Goal: Task Accomplishment & Management: Manage account settings

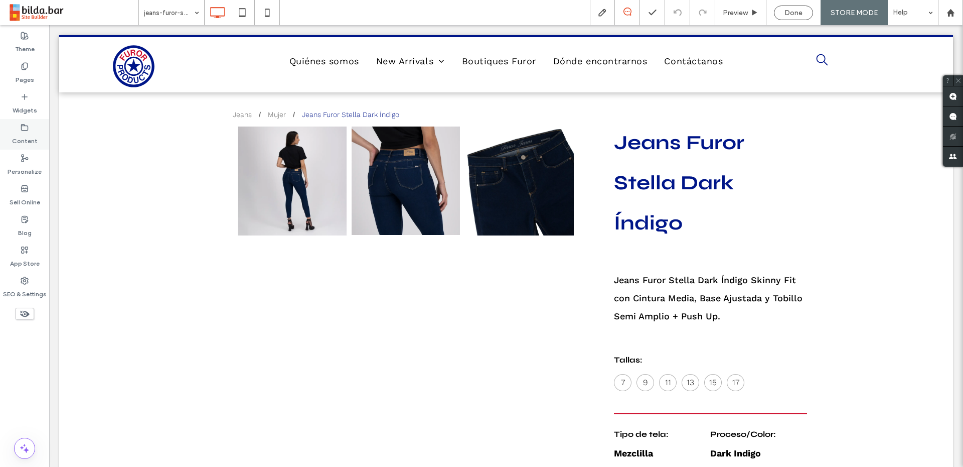
click at [30, 139] on label "Content" at bounding box center [25, 138] width 26 height 14
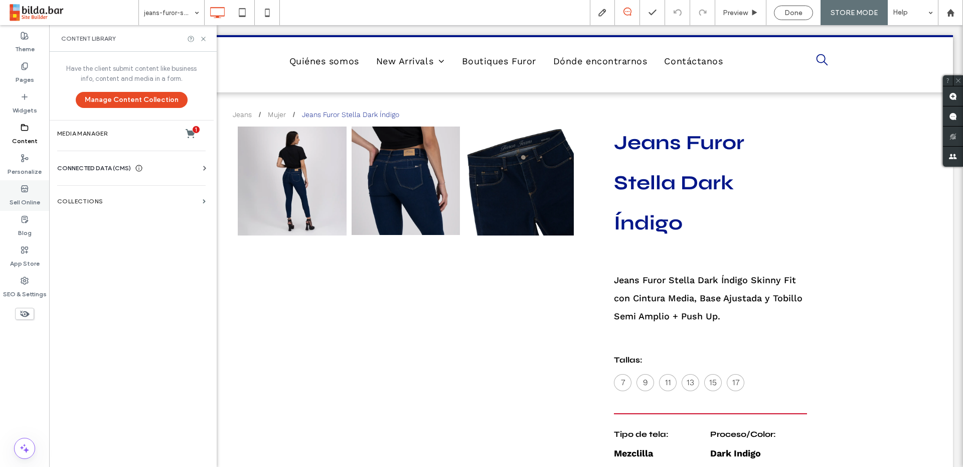
click at [26, 194] on label "Sell Online" at bounding box center [25, 200] width 31 height 14
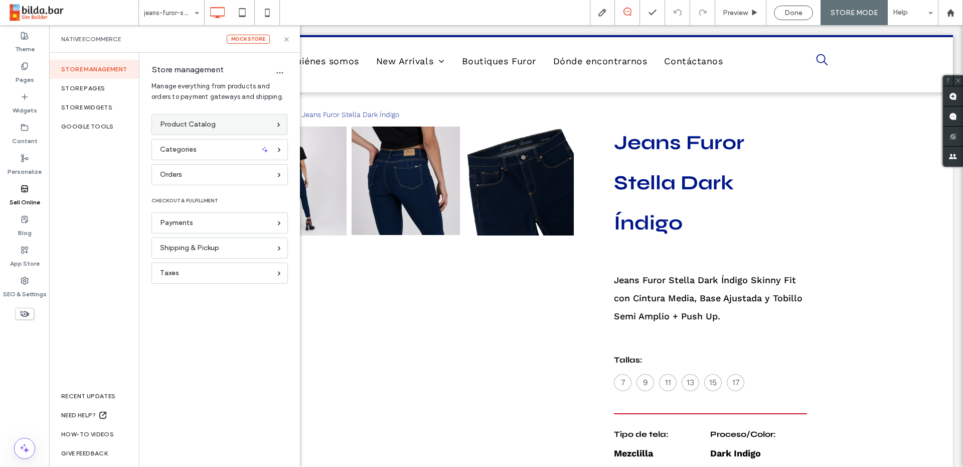
click at [177, 121] on span "Product Catalog" at bounding box center [188, 124] width 56 height 11
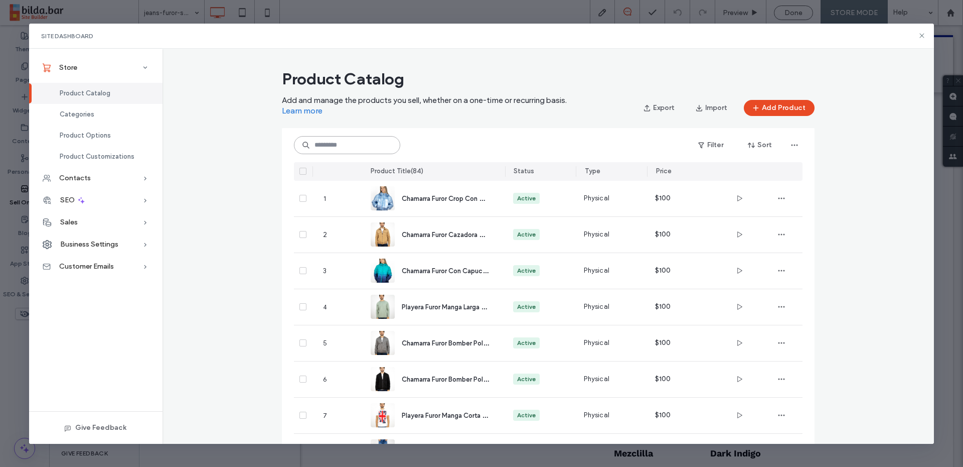
click at [400, 151] on input at bounding box center [347, 145] width 106 height 18
paste input "**********"
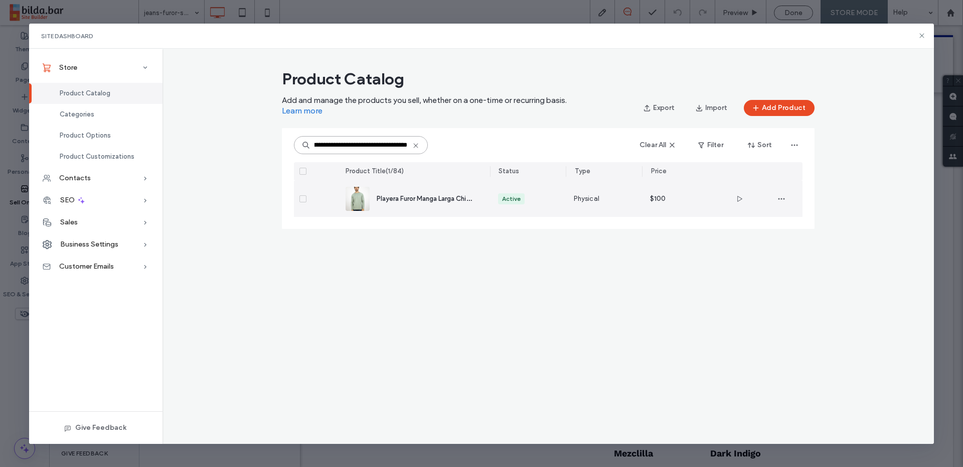
type input "**********"
click at [462, 196] on span "Playera Furor Manga Larga Chifón Verde" at bounding box center [436, 198] width 119 height 10
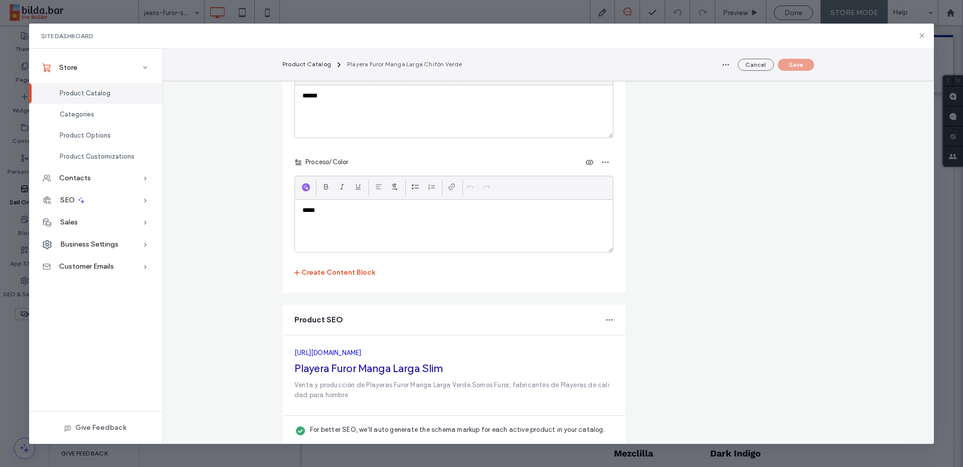
scroll to position [1356, 0]
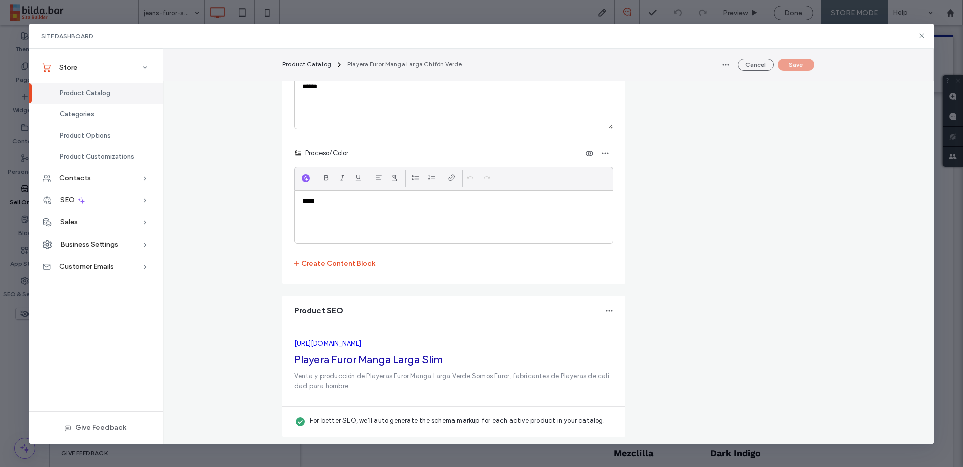
click at [433, 217] on div "*****" at bounding box center [454, 217] width 318 height 52
click at [404, 204] on p "*****" at bounding box center [454, 201] width 303 height 9
click at [583, 262] on fieldset "To show online, content blocks need to be connected as data to widgets on the p…" at bounding box center [453, 22] width 319 height 499
click at [421, 208] on div "*****" at bounding box center [454, 217] width 318 height 52
click at [326, 153] on span "Proceso/Color" at bounding box center [326, 153] width 46 height 10
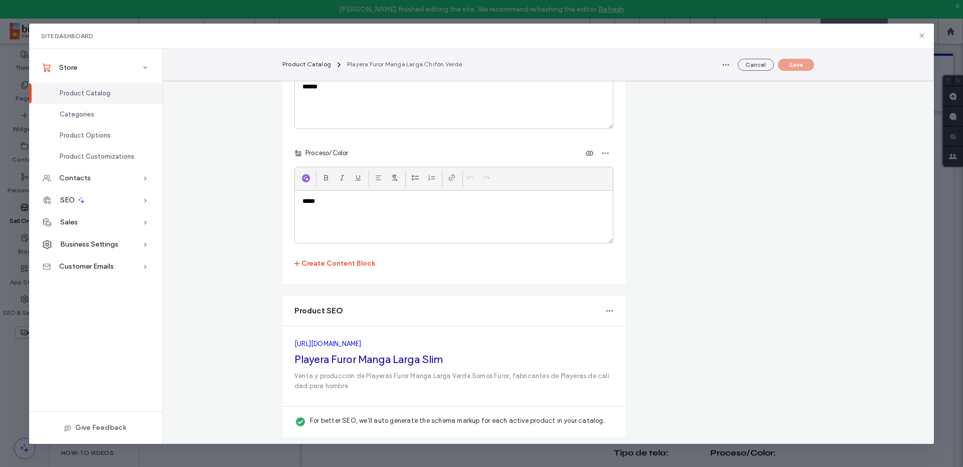
click at [924, 35] on icon at bounding box center [922, 36] width 8 height 8
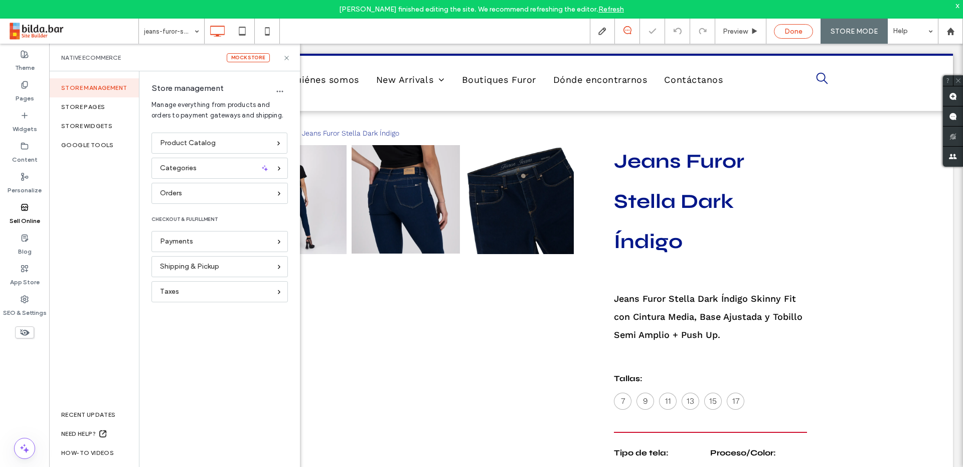
scroll to position [0, 0]
click at [793, 33] on span "Done" at bounding box center [794, 31] width 18 height 9
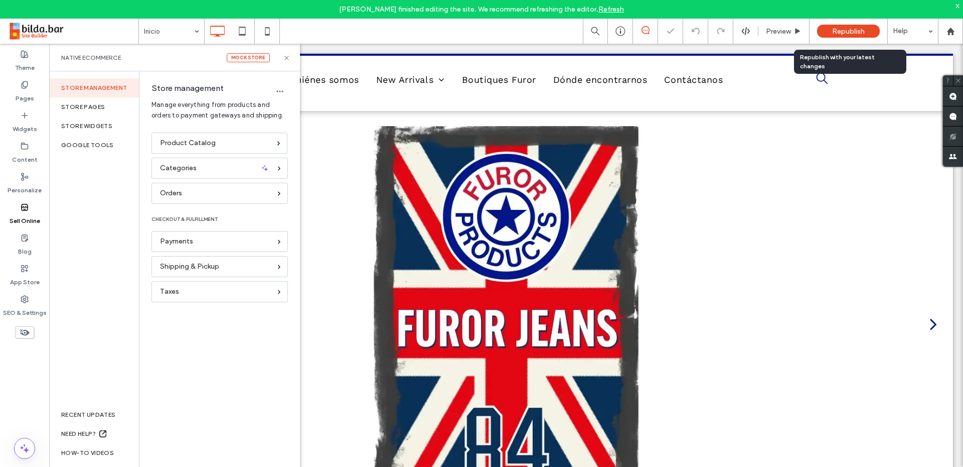
click at [844, 31] on span "Republish" at bounding box center [848, 31] width 33 height 9
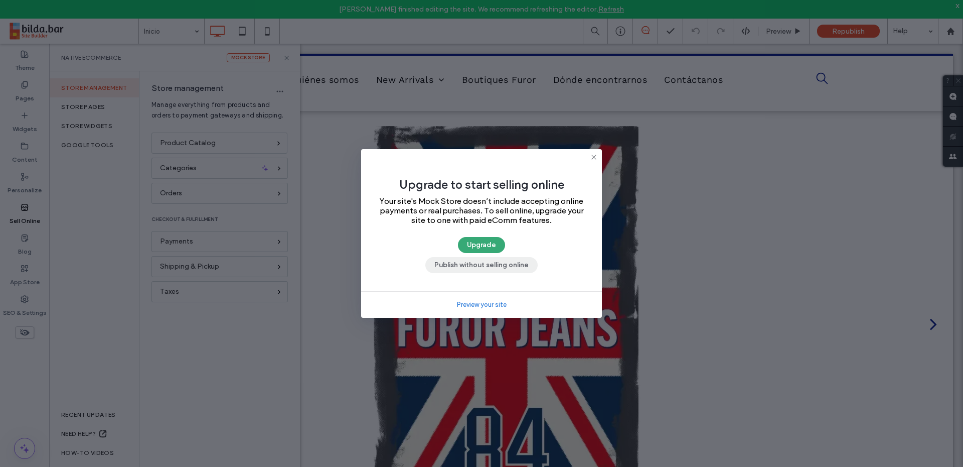
click at [506, 267] on button "Publish without selling online" at bounding box center [481, 265] width 112 height 16
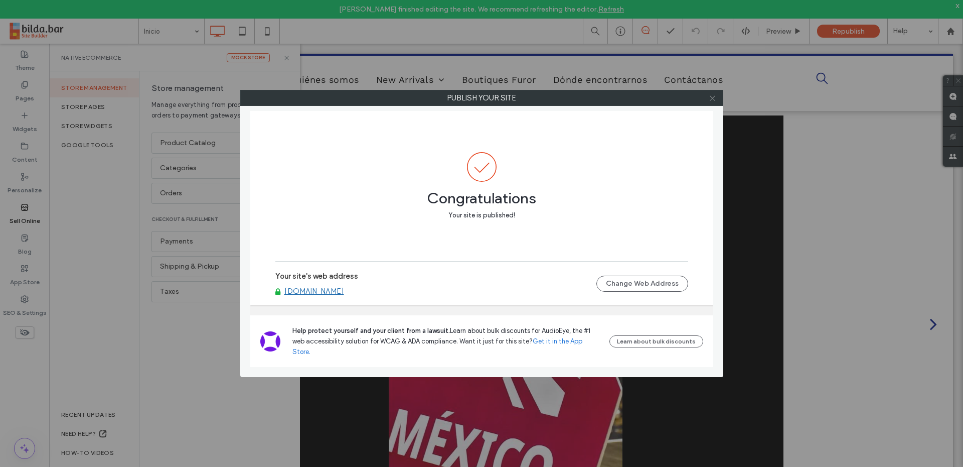
click at [713, 98] on use at bounding box center [712, 97] width 5 height 5
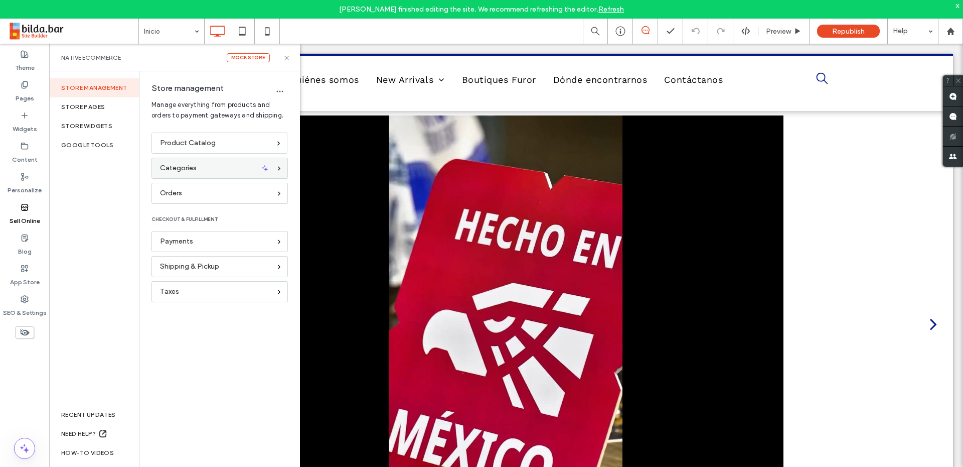
click at [224, 168] on div "Categories" at bounding box center [215, 168] width 111 height 11
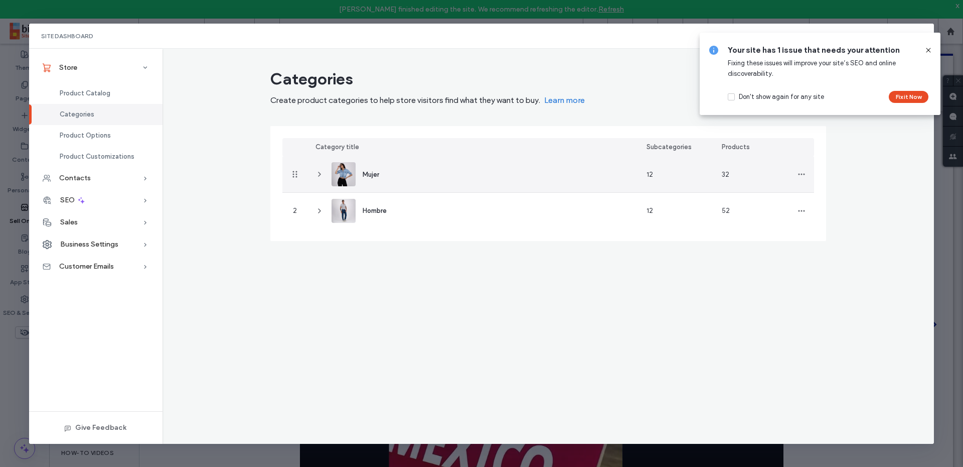
click at [556, 171] on div "Mujer" at bounding box center [473, 175] width 331 height 36
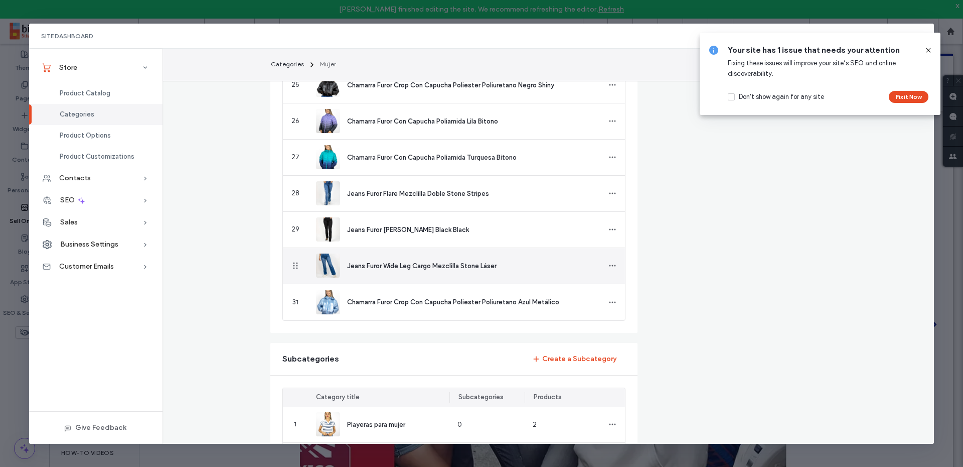
scroll to position [1173, 0]
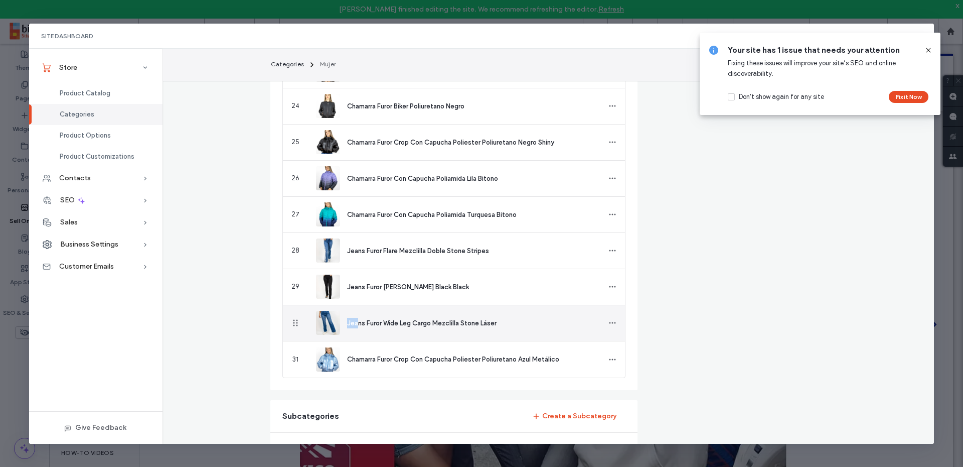
drag, startPoint x: 358, startPoint y: 325, endPoint x: 330, endPoint y: 323, distance: 28.2
click at [368, 318] on div "Jeans Furor Wide Leg Cargo Mezclilla Stone Láser" at bounding box center [465, 323] width 237 height 11
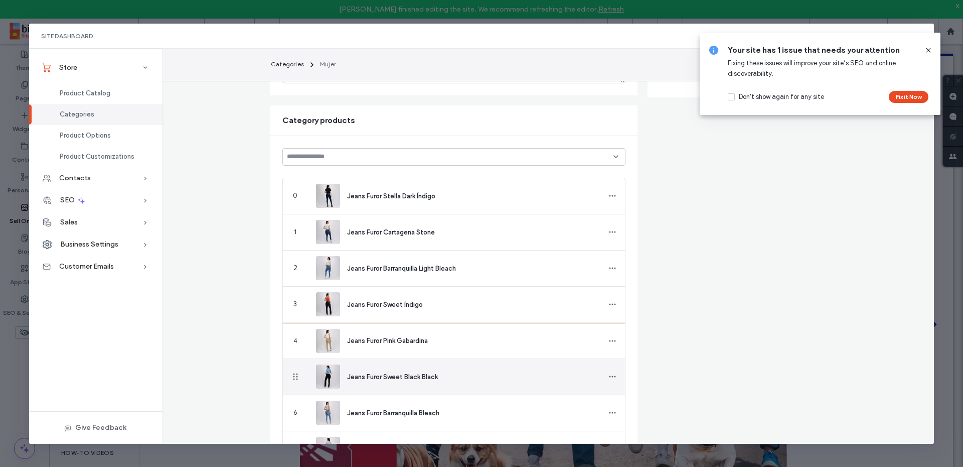
scroll to position [201, 0]
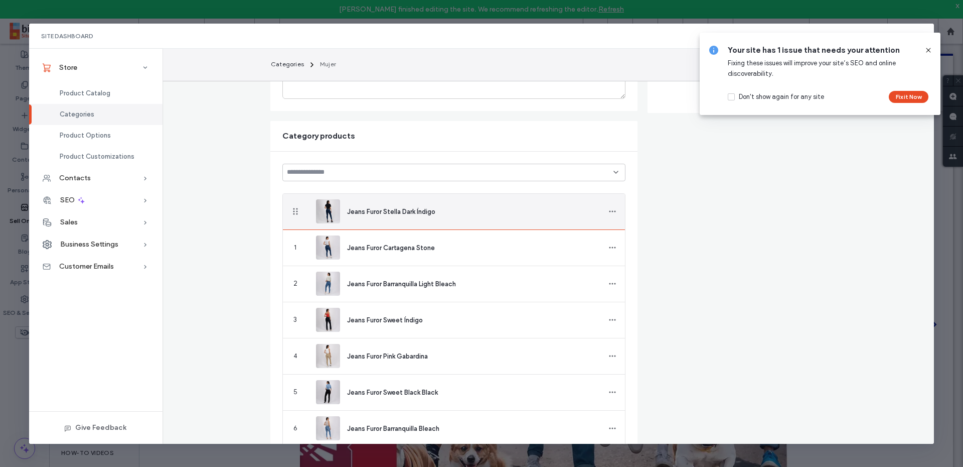
drag, startPoint x: 296, startPoint y: 323, endPoint x: 302, endPoint y: 211, distance: 112.0
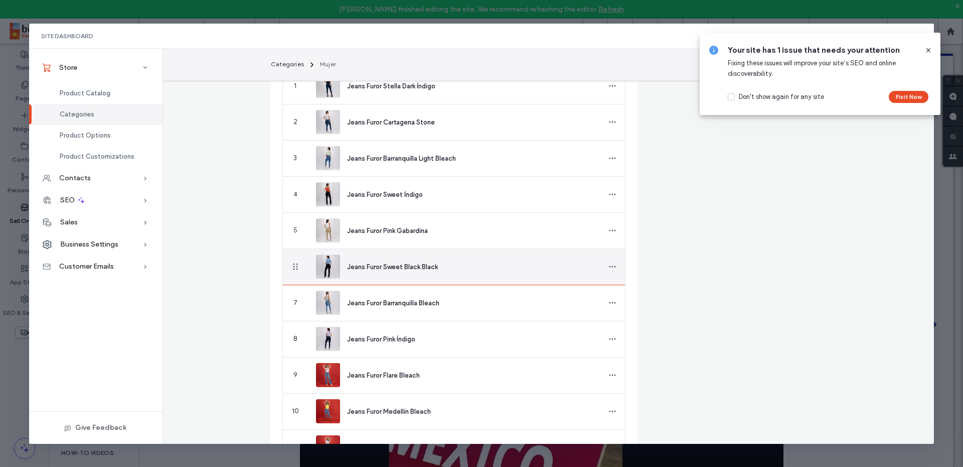
scroll to position [144, 0]
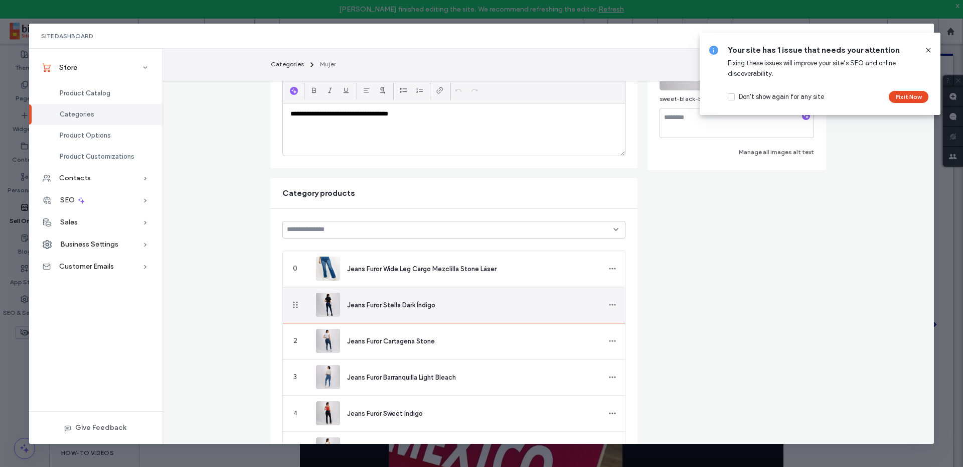
drag, startPoint x: 296, startPoint y: 321, endPoint x: 309, endPoint y: 286, distance: 36.3
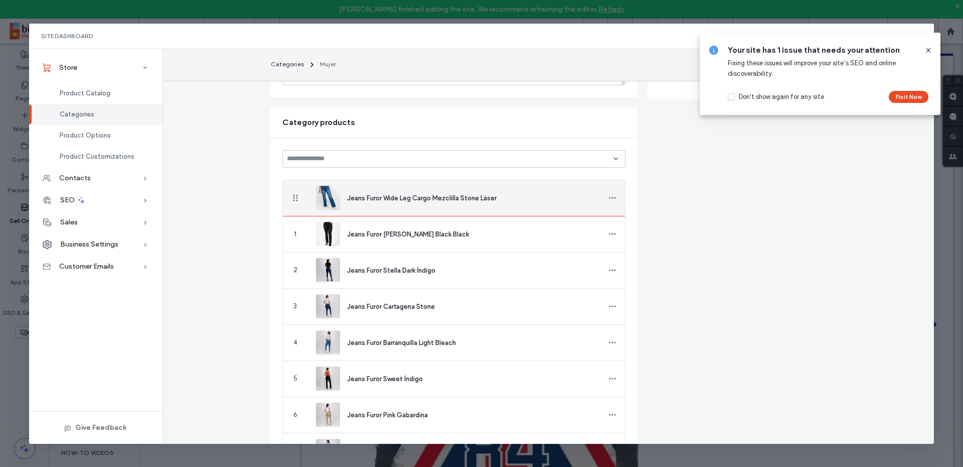
scroll to position [201, 0]
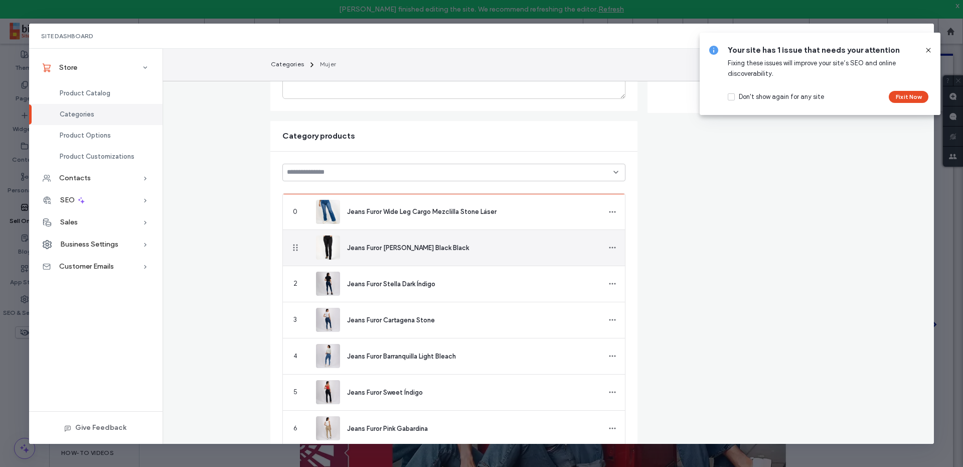
drag, startPoint x: 295, startPoint y: 207, endPoint x: 324, endPoint y: 230, distance: 36.4
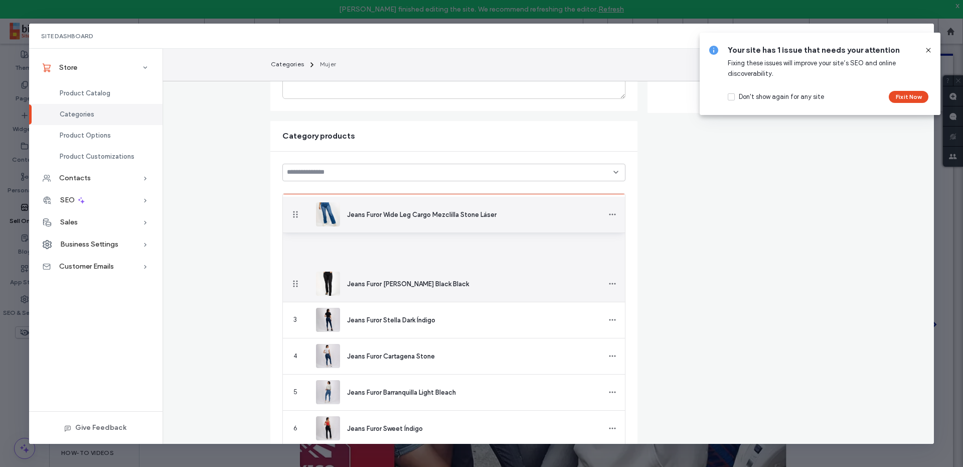
drag, startPoint x: 295, startPoint y: 249, endPoint x: 303, endPoint y: 214, distance: 35.4
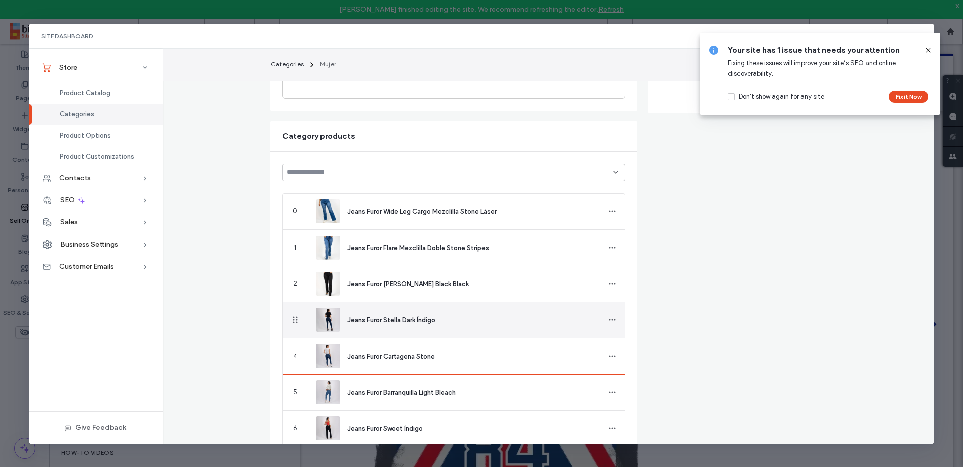
drag, startPoint x: 296, startPoint y: 234, endPoint x: 317, endPoint y: 318, distance: 86.3
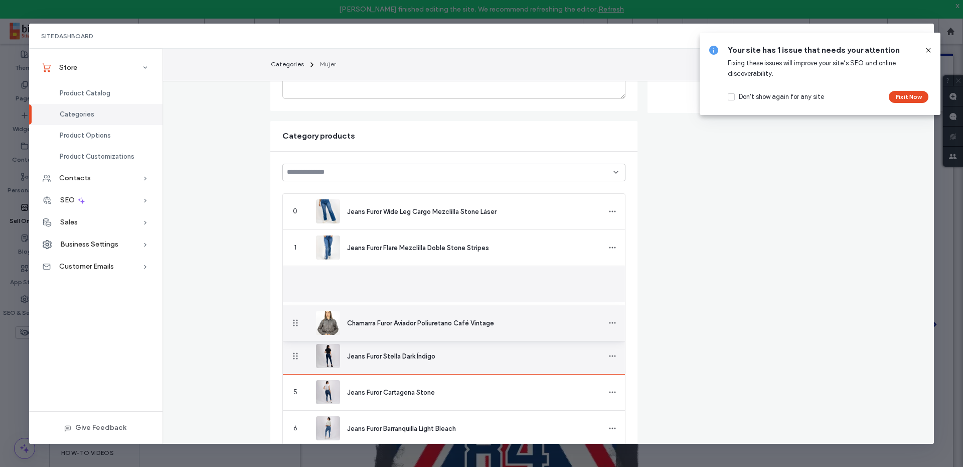
drag, startPoint x: 295, startPoint y: 283, endPoint x: 303, endPoint y: 321, distance: 38.4
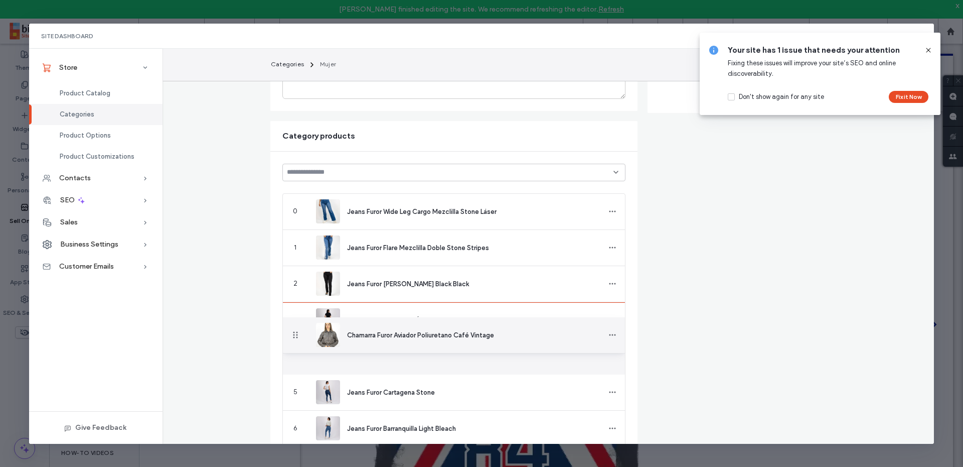
drag, startPoint x: 292, startPoint y: 356, endPoint x: 294, endPoint y: 335, distance: 21.7
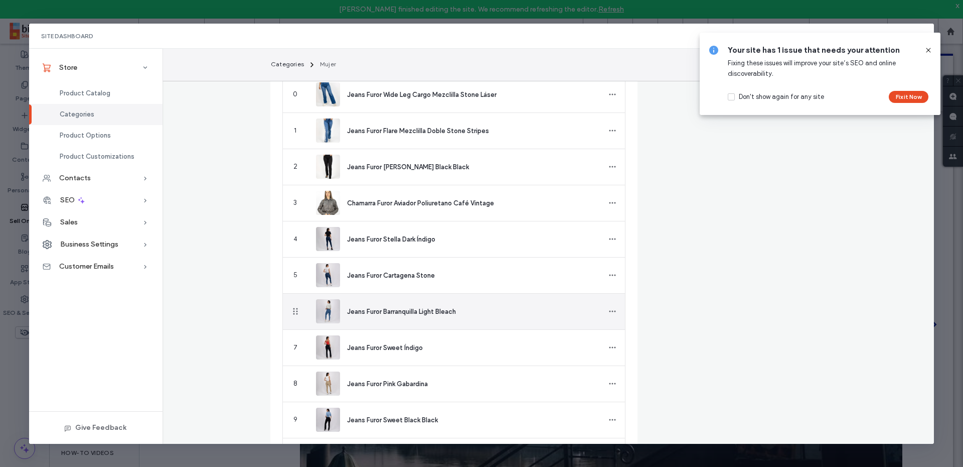
scroll to position [316, 0]
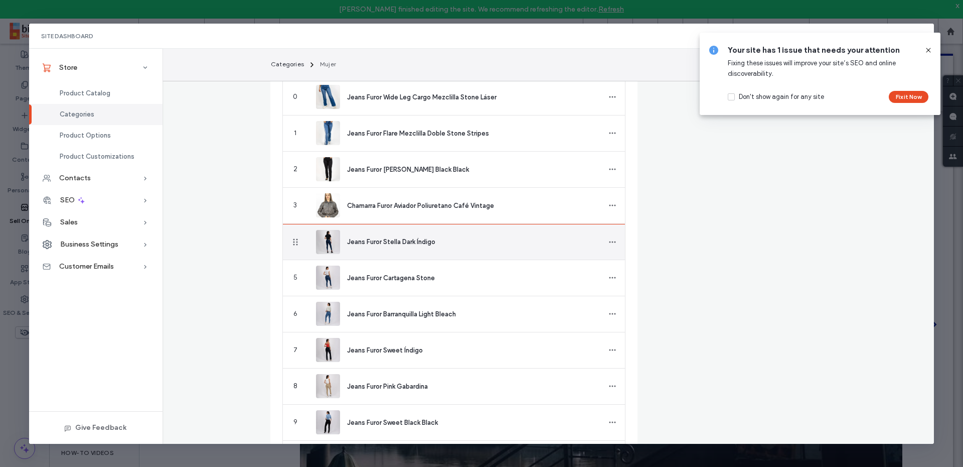
drag, startPoint x: 294, startPoint y: 272, endPoint x: 318, endPoint y: 246, distance: 35.2
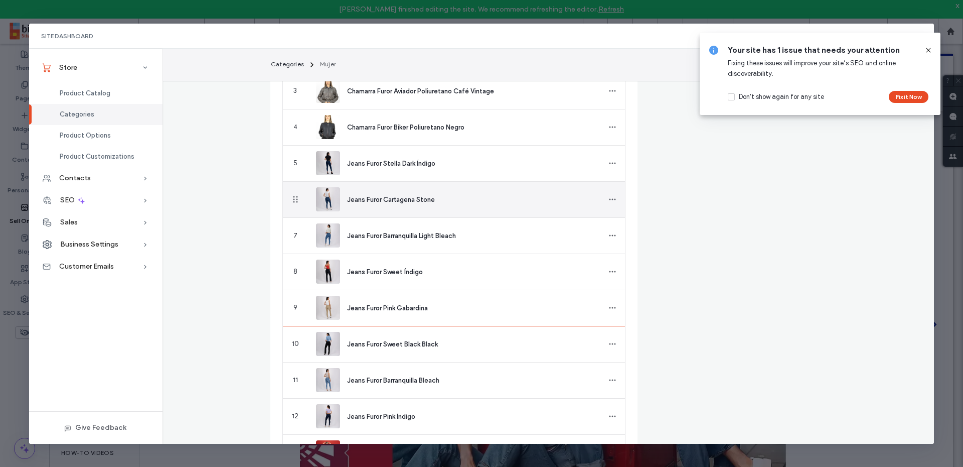
scroll to position [373, 0]
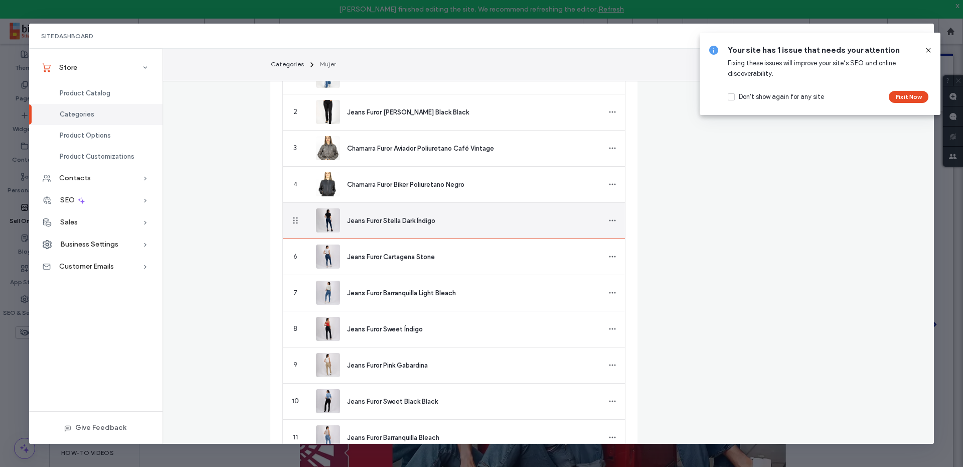
drag, startPoint x: 298, startPoint y: 234, endPoint x: 311, endPoint y: 202, distance: 34.5
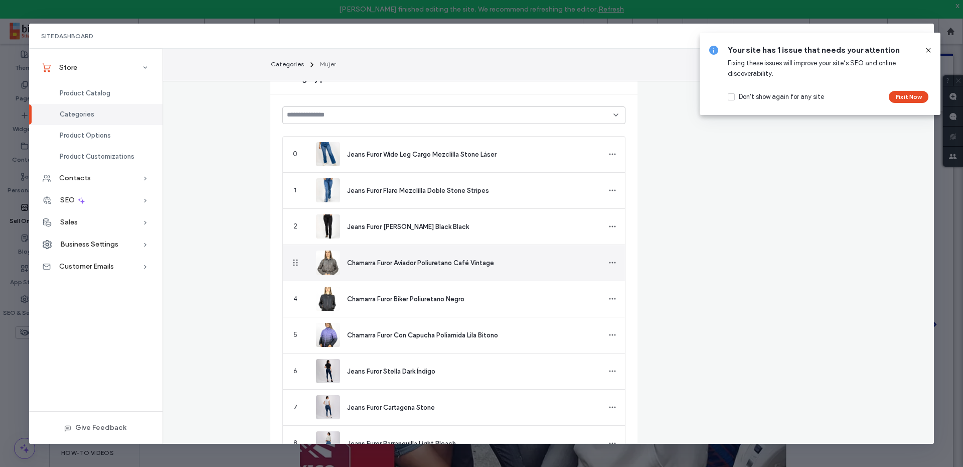
scroll to position [430, 0]
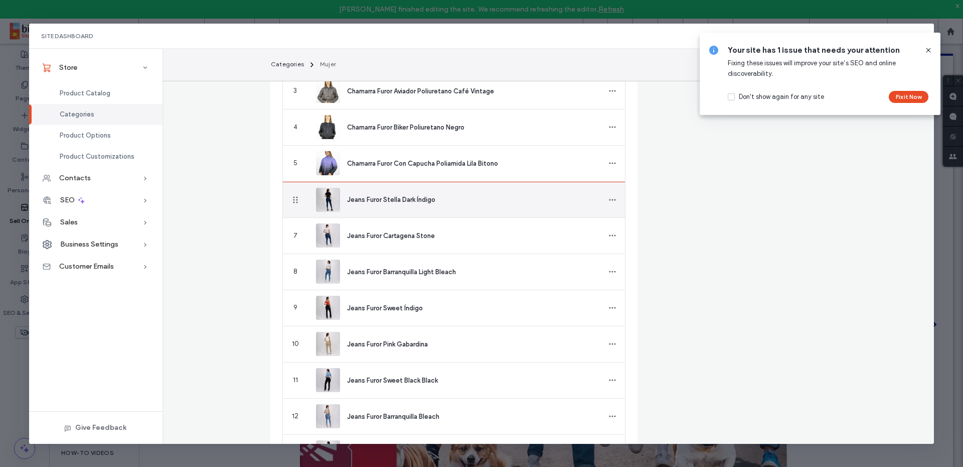
drag, startPoint x: 294, startPoint y: 263, endPoint x: 313, endPoint y: 200, distance: 65.3
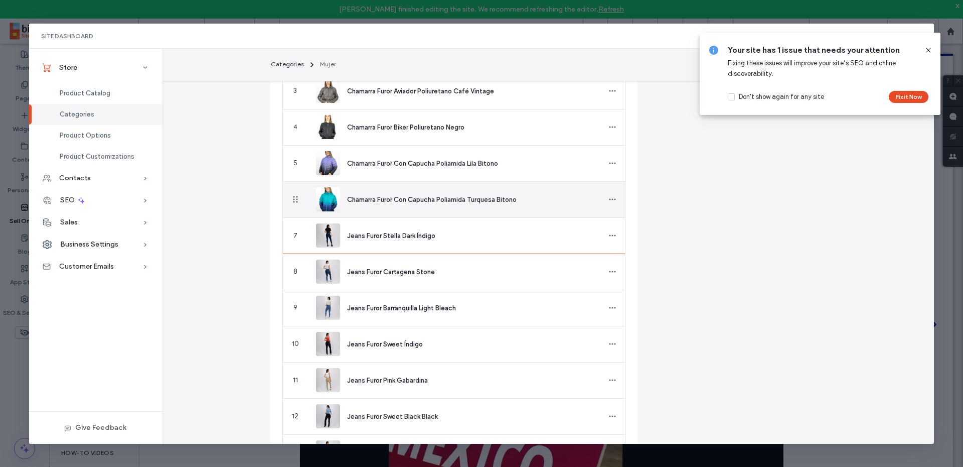
drag, startPoint x: 295, startPoint y: 206, endPoint x: 318, endPoint y: 210, distance: 23.5
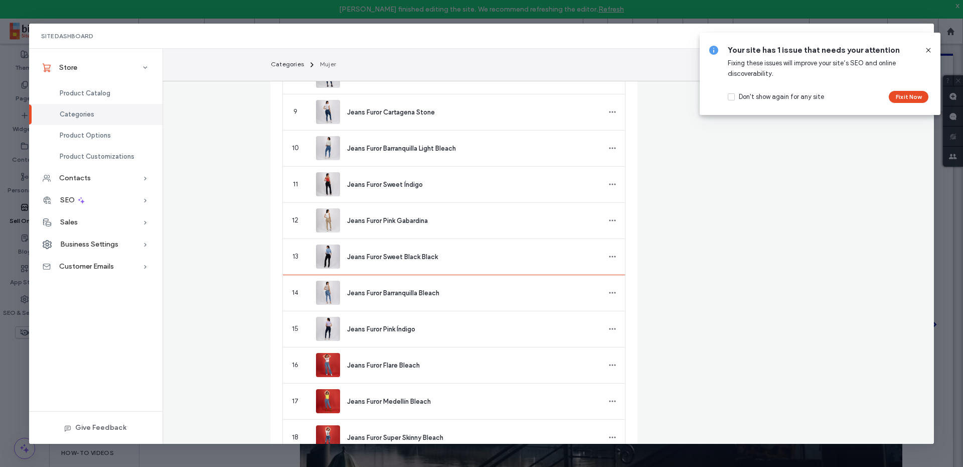
scroll to position [487, 0]
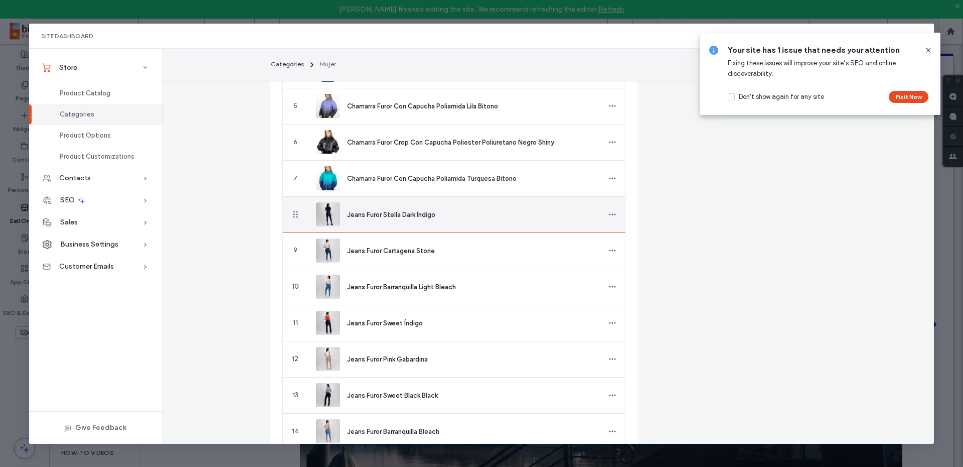
drag, startPoint x: 293, startPoint y: 184, endPoint x: 299, endPoint y: 204, distance: 21.0
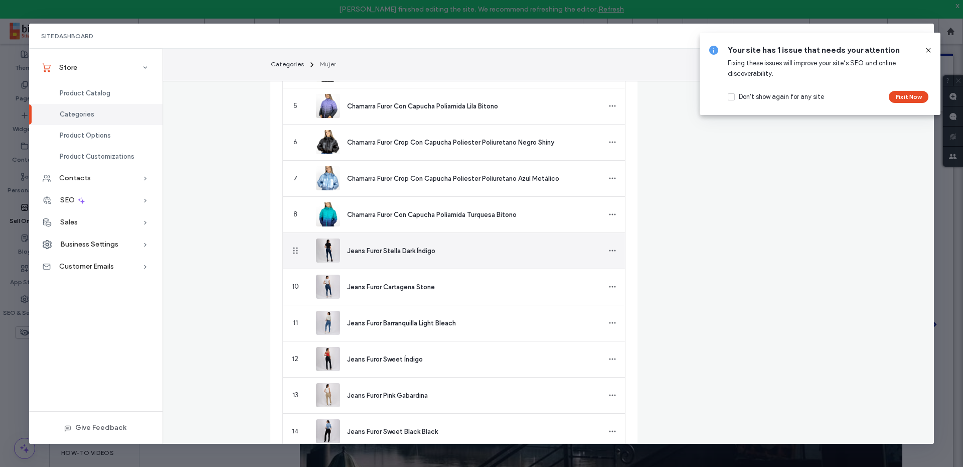
click at [930, 52] on icon at bounding box center [929, 50] width 8 height 8
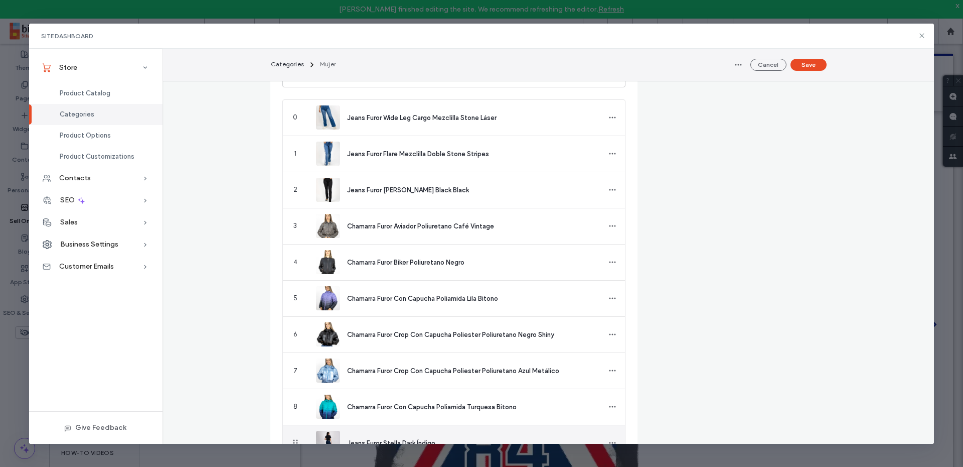
scroll to position [316, 0]
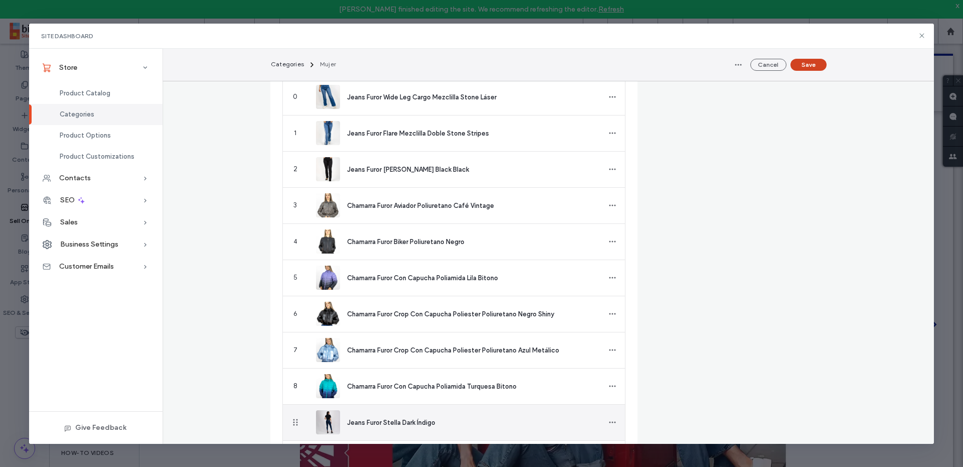
click at [804, 63] on button "Save" at bounding box center [809, 65] width 36 height 12
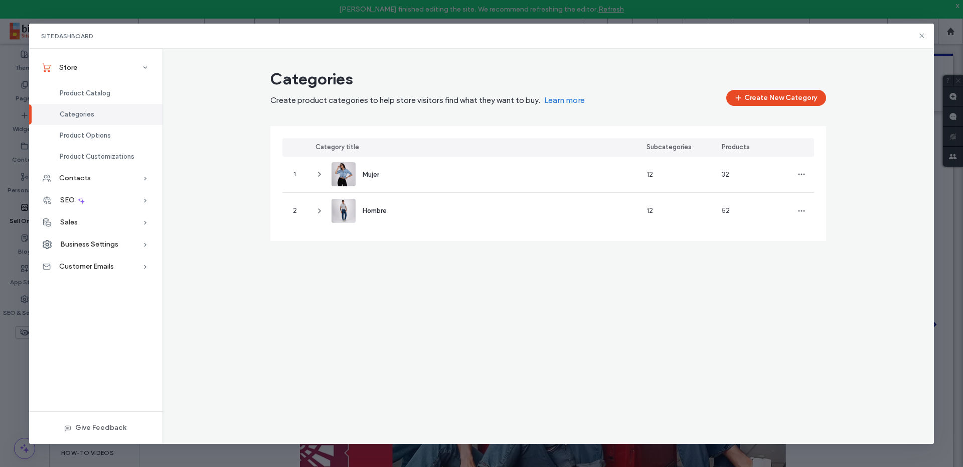
scroll to position [0, 0]
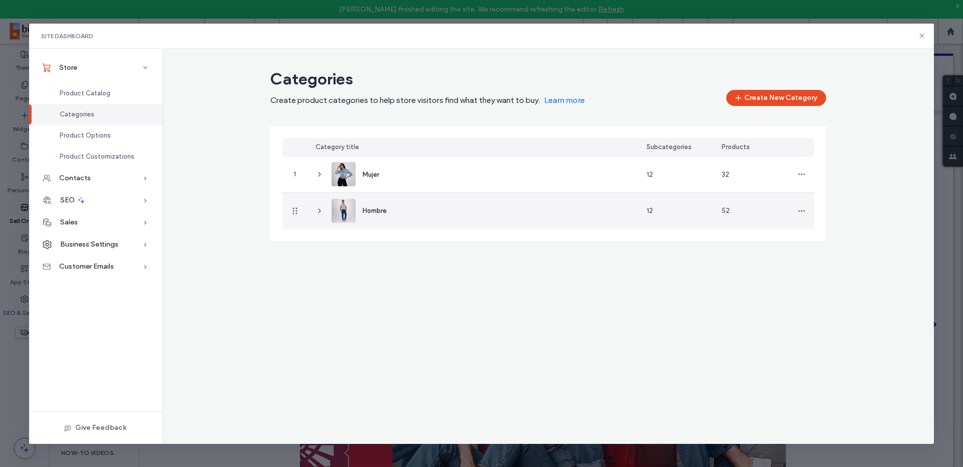
click at [374, 211] on span "Hombre" at bounding box center [375, 211] width 24 height 8
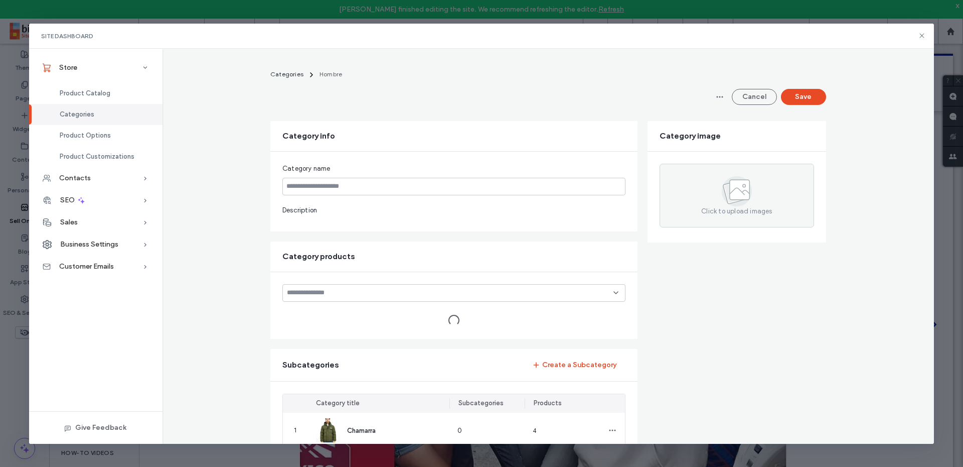
type input "******"
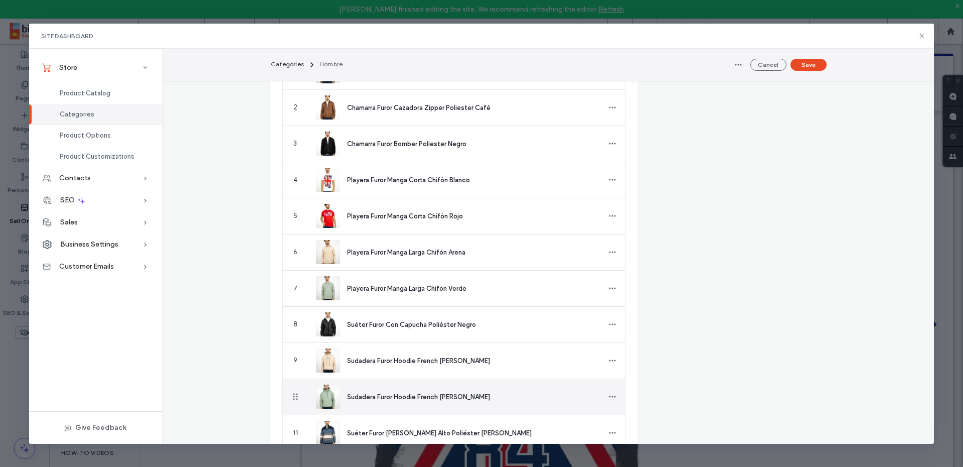
scroll to position [352, 0]
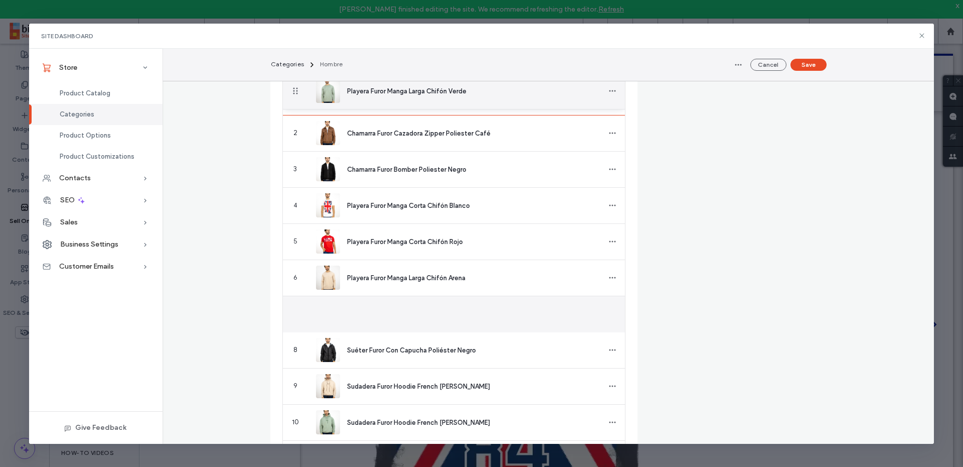
drag, startPoint x: 296, startPoint y: 313, endPoint x: 303, endPoint y: 91, distance: 221.3
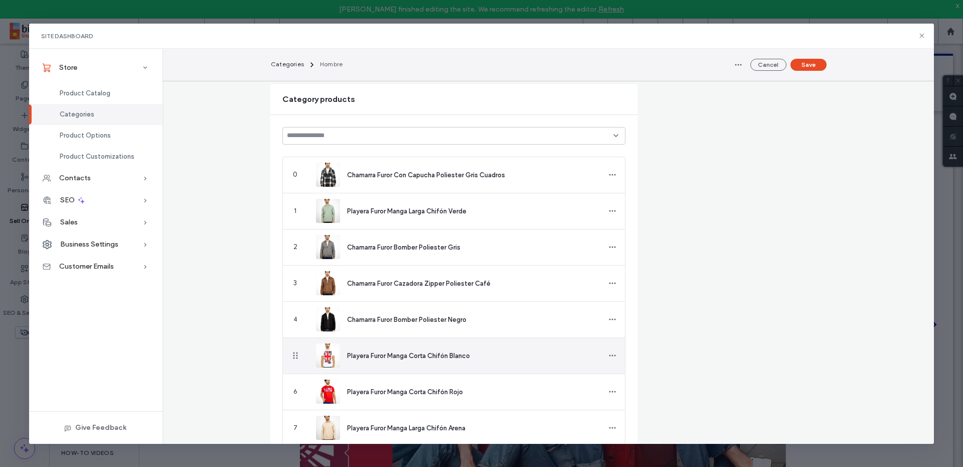
scroll to position [237, 0]
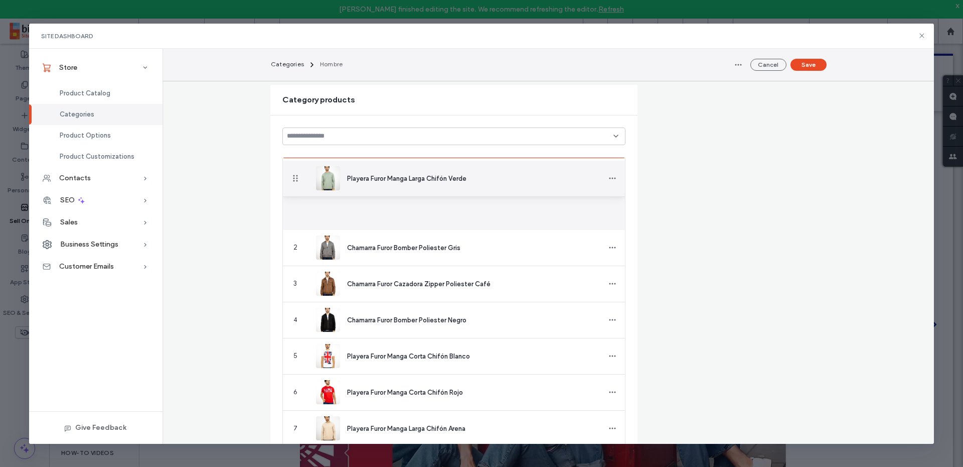
drag, startPoint x: 296, startPoint y: 207, endPoint x: 302, endPoint y: 178, distance: 29.7
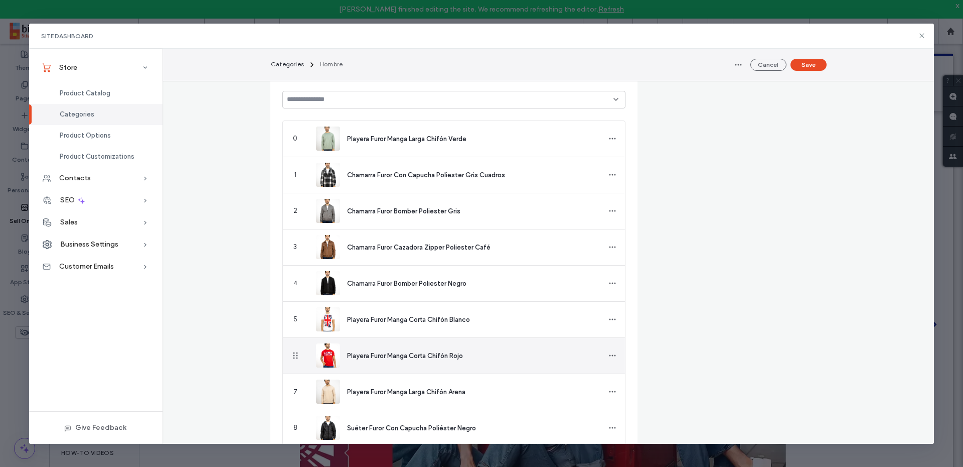
scroll to position [294, 0]
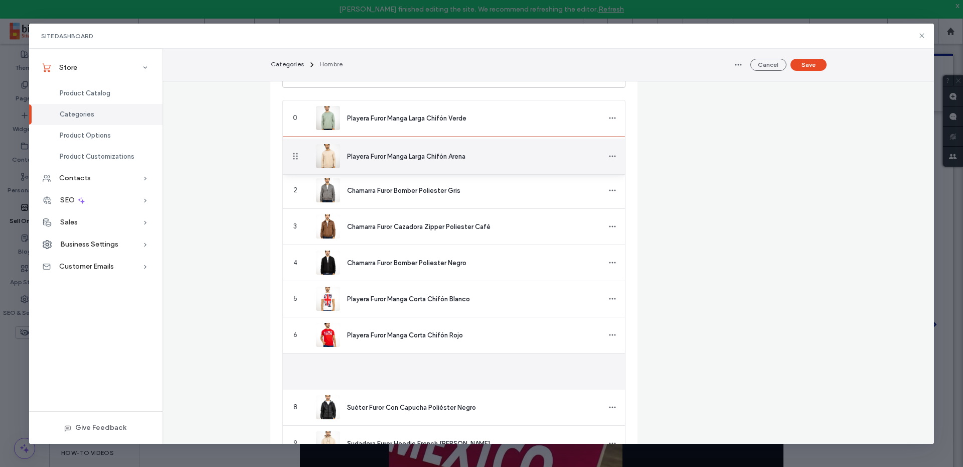
drag, startPoint x: 295, startPoint y: 369, endPoint x: 312, endPoint y: 156, distance: 213.9
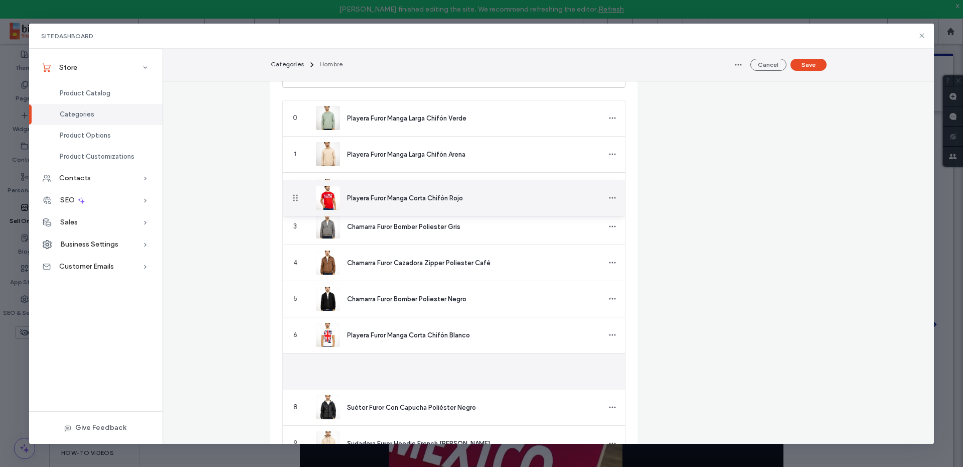
drag, startPoint x: 297, startPoint y: 370, endPoint x: 291, endPoint y: 198, distance: 172.7
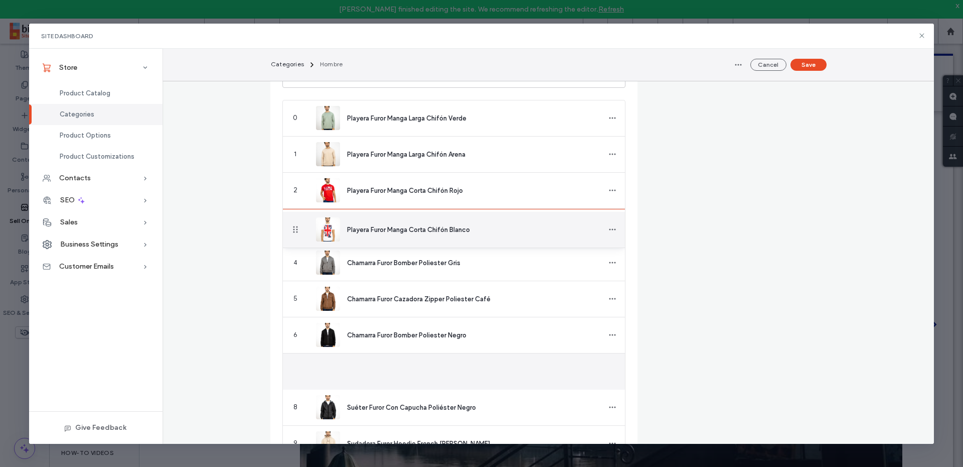
drag, startPoint x: 293, startPoint y: 372, endPoint x: 300, endPoint y: 227, distance: 144.6
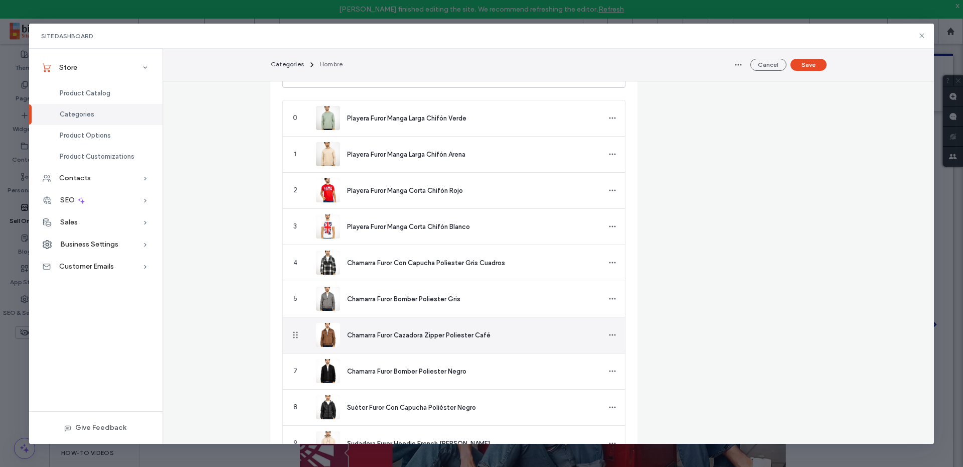
scroll to position [352, 0]
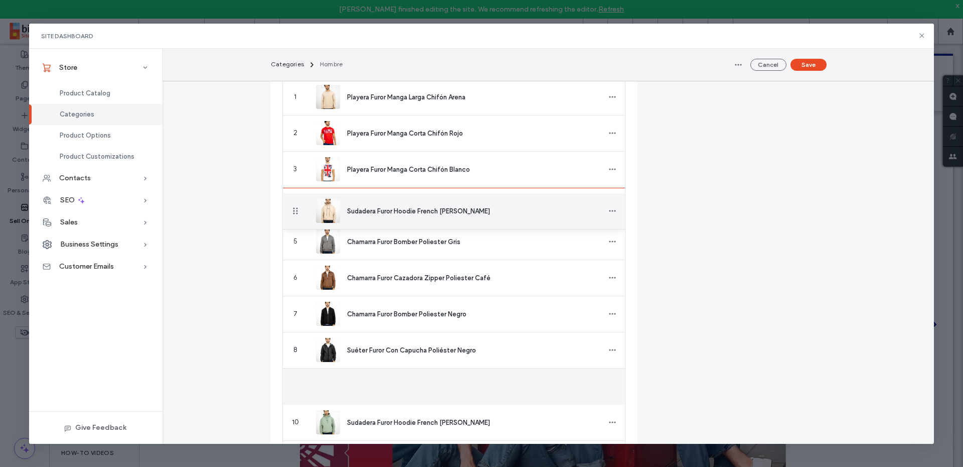
drag, startPoint x: 294, startPoint y: 387, endPoint x: 301, endPoint y: 211, distance: 176.7
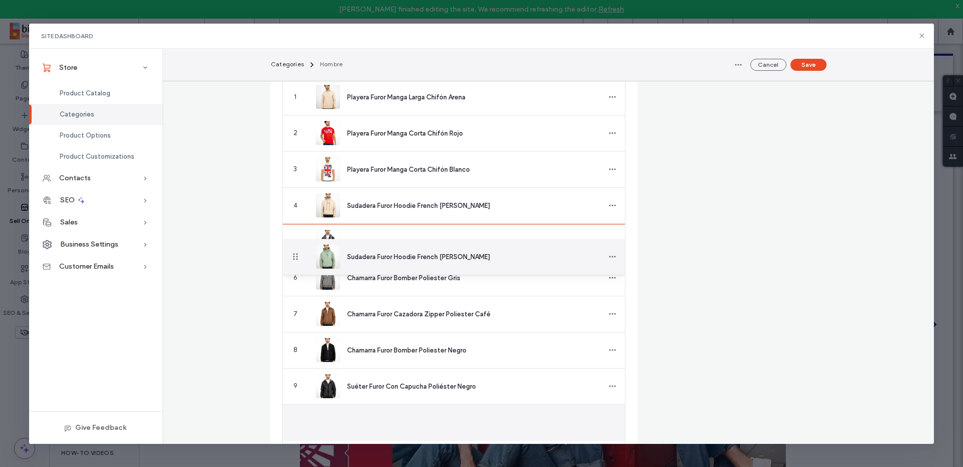
drag, startPoint x: 294, startPoint y: 421, endPoint x: 302, endPoint y: 256, distance: 165.2
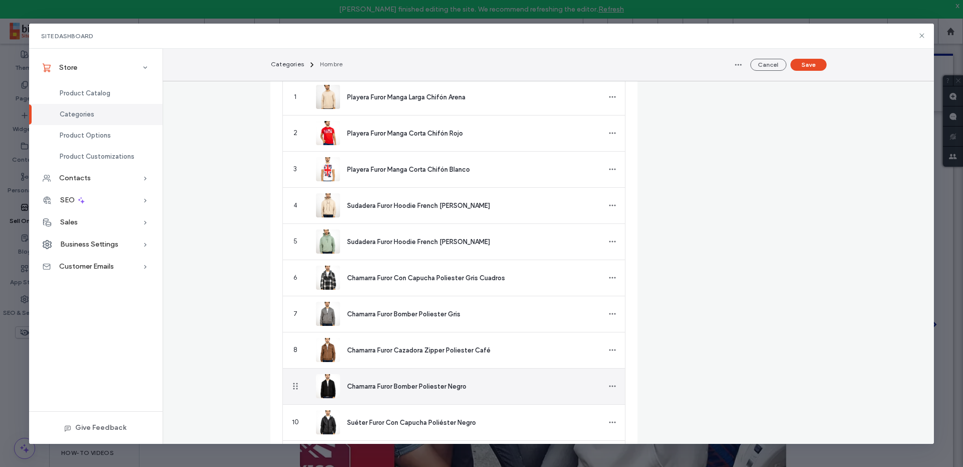
scroll to position [409, 0]
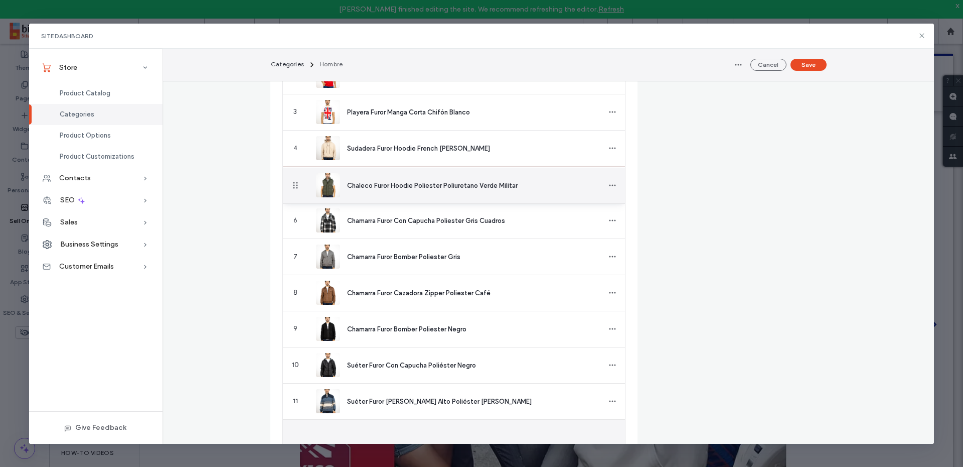
drag, startPoint x: 298, startPoint y: 434, endPoint x: 360, endPoint y: 185, distance: 257.0
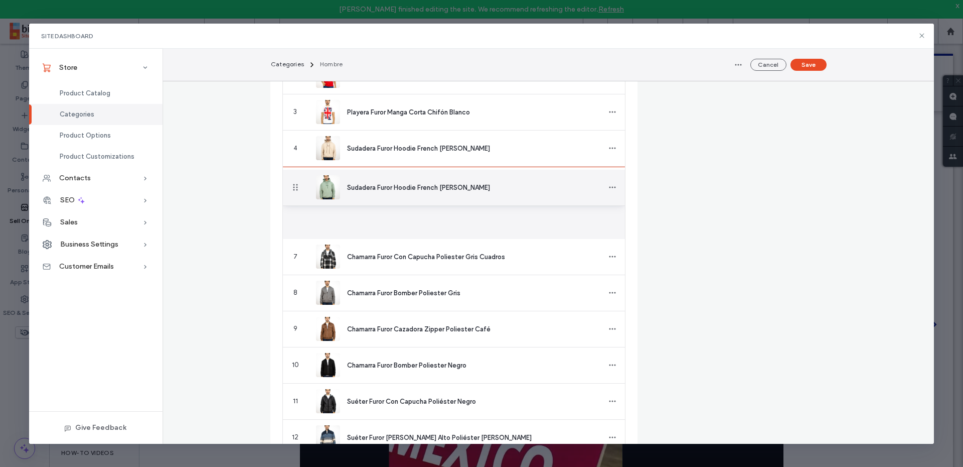
drag, startPoint x: 295, startPoint y: 220, endPoint x: 316, endPoint y: 187, distance: 39.0
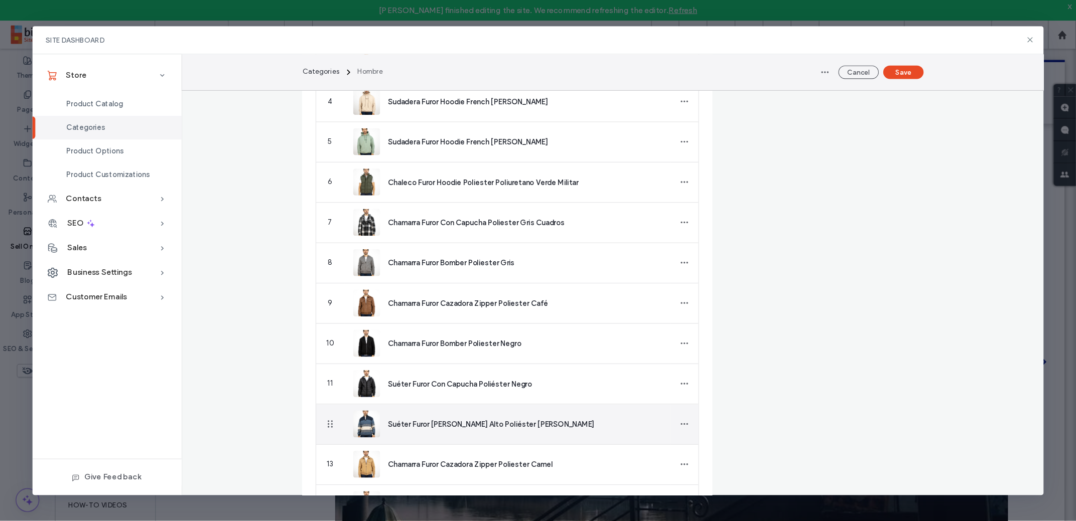
scroll to position [523, 0]
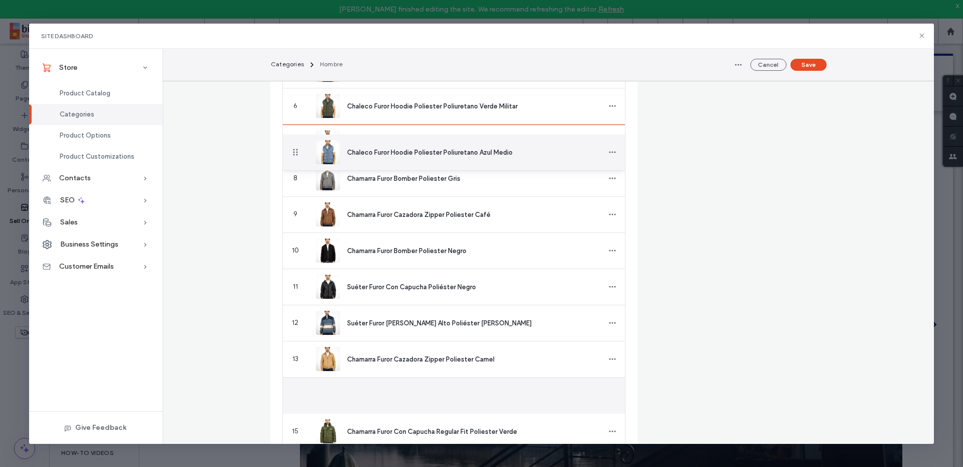
drag, startPoint x: 295, startPoint y: 393, endPoint x: 351, endPoint y: 152, distance: 247.7
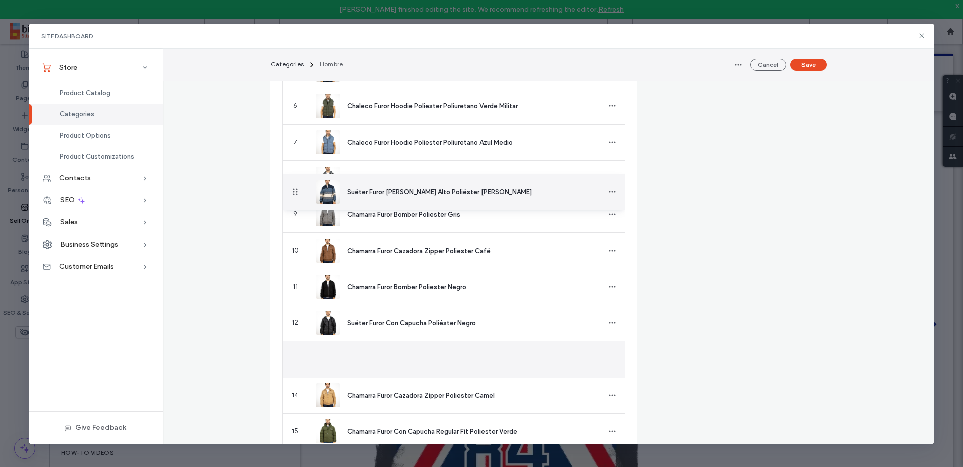
drag, startPoint x: 296, startPoint y: 360, endPoint x: 321, endPoint y: 192, distance: 170.3
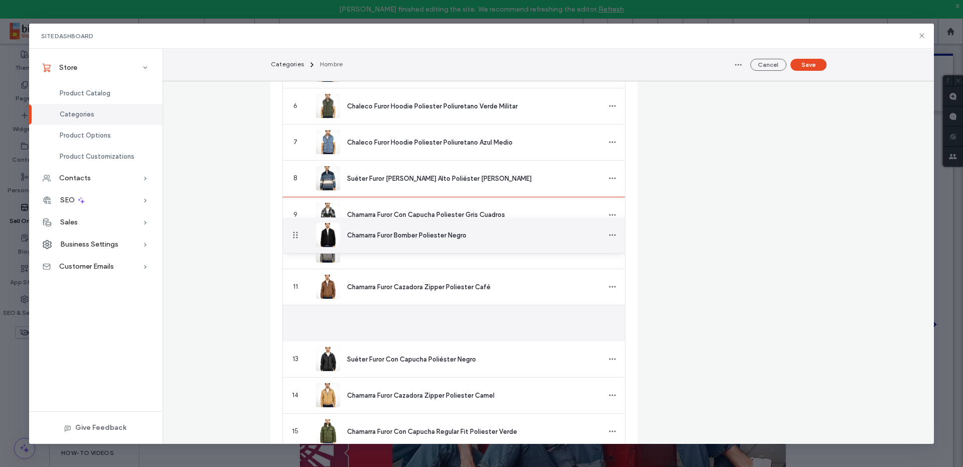
drag, startPoint x: 298, startPoint y: 326, endPoint x: 309, endPoint y: 234, distance: 91.9
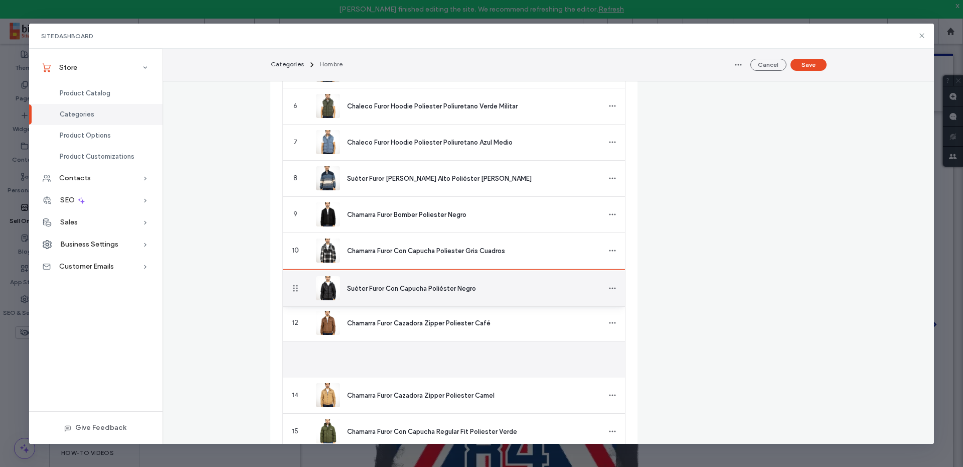
drag, startPoint x: 292, startPoint y: 359, endPoint x: 300, endPoint y: 288, distance: 71.6
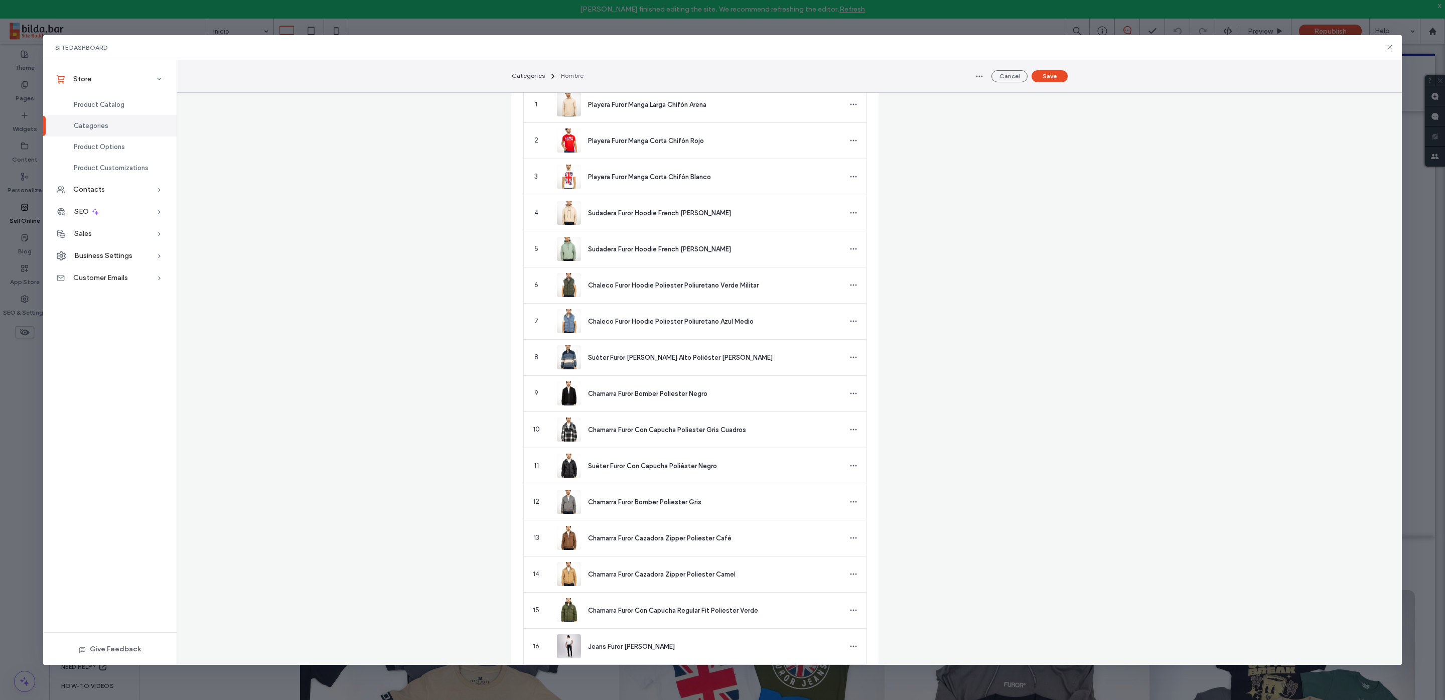
scroll to position [297, 0]
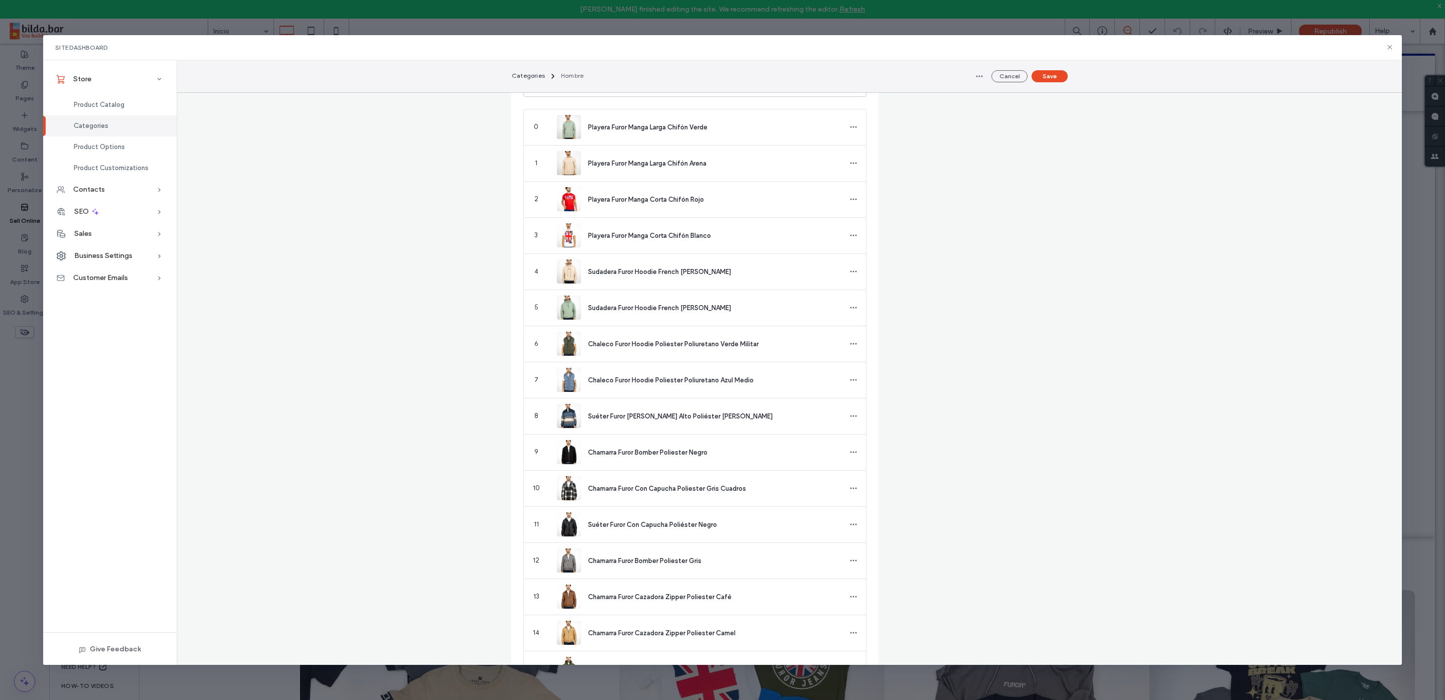
click at [963, 70] on div "Cancel Save" at bounding box center [1019, 76] width 96 height 16
click at [963, 80] on button "Save" at bounding box center [1049, 76] width 36 height 12
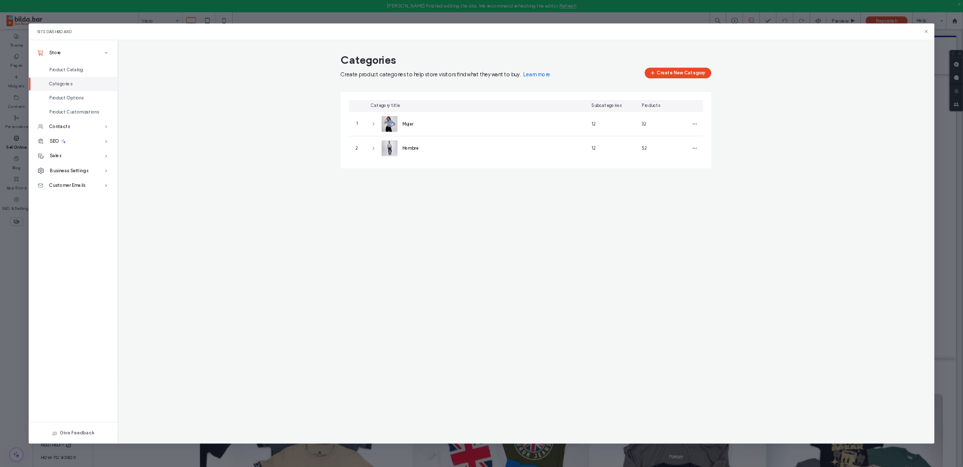
scroll to position [0, 0]
